Goal: Information Seeking & Learning: Learn about a topic

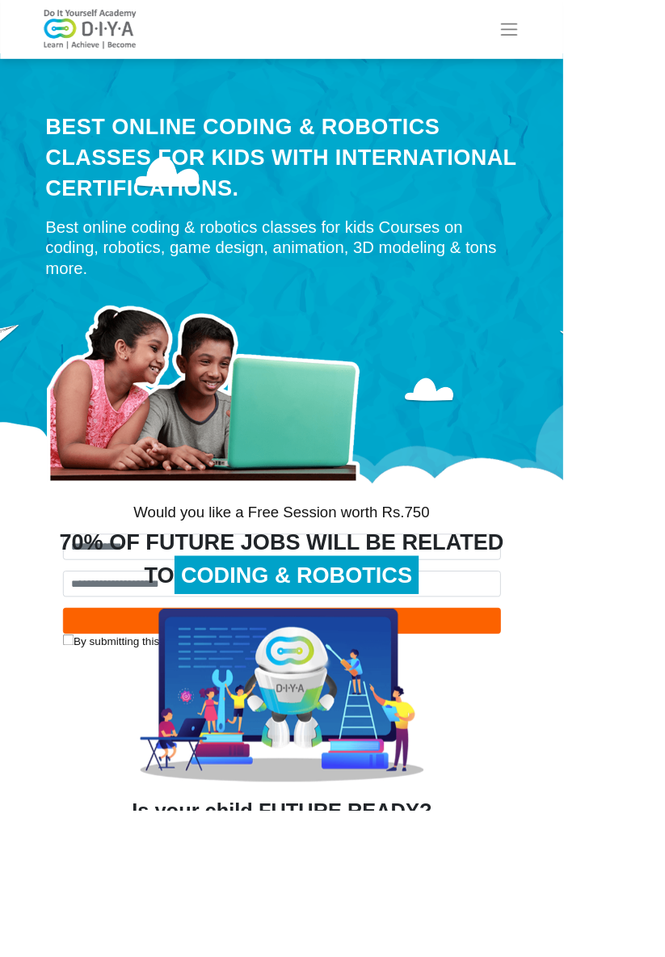
click at [624, 21] on button "Toggle navigation" at bounding box center [601, 35] width 45 height 32
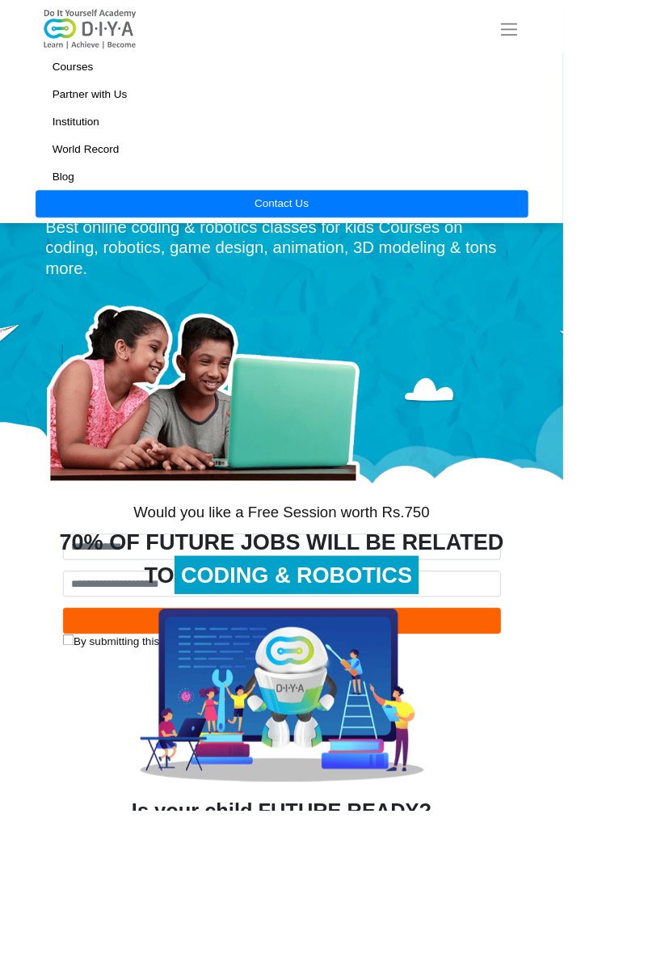
click at [197, 69] on link "Courses" at bounding box center [333, 79] width 582 height 32
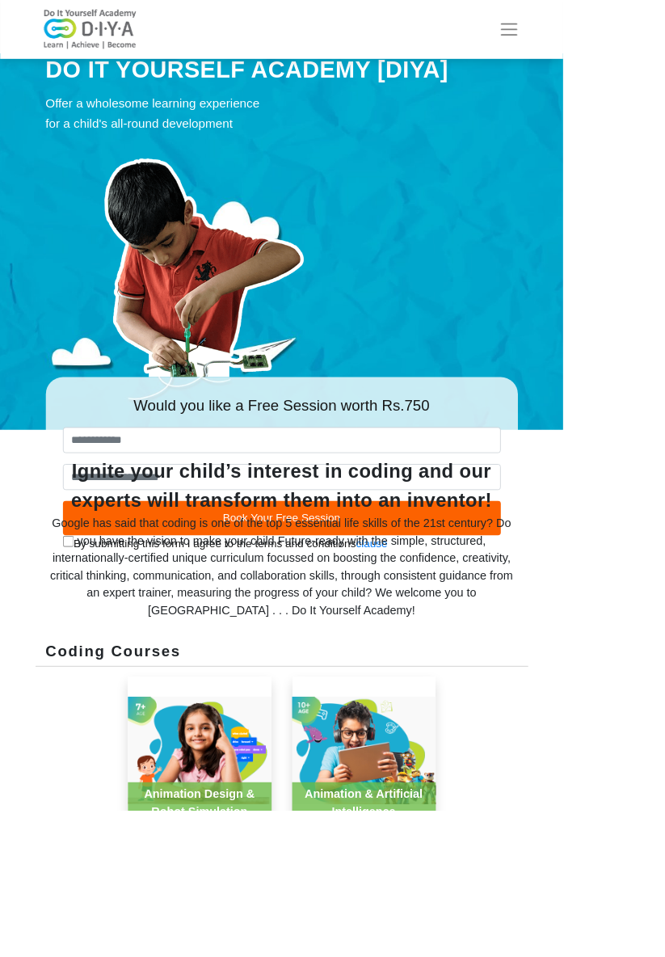
click at [78, 641] on div "Google has said that coding is one of the top 5 essential life skills of the 21…" at bounding box center [333, 670] width 558 height 124
click at [88, 554] on div "Ignite your child’s interest in coding and our experts will transform them into…" at bounding box center [333, 574] width 558 height 68
